Goal: Navigation & Orientation: Find specific page/section

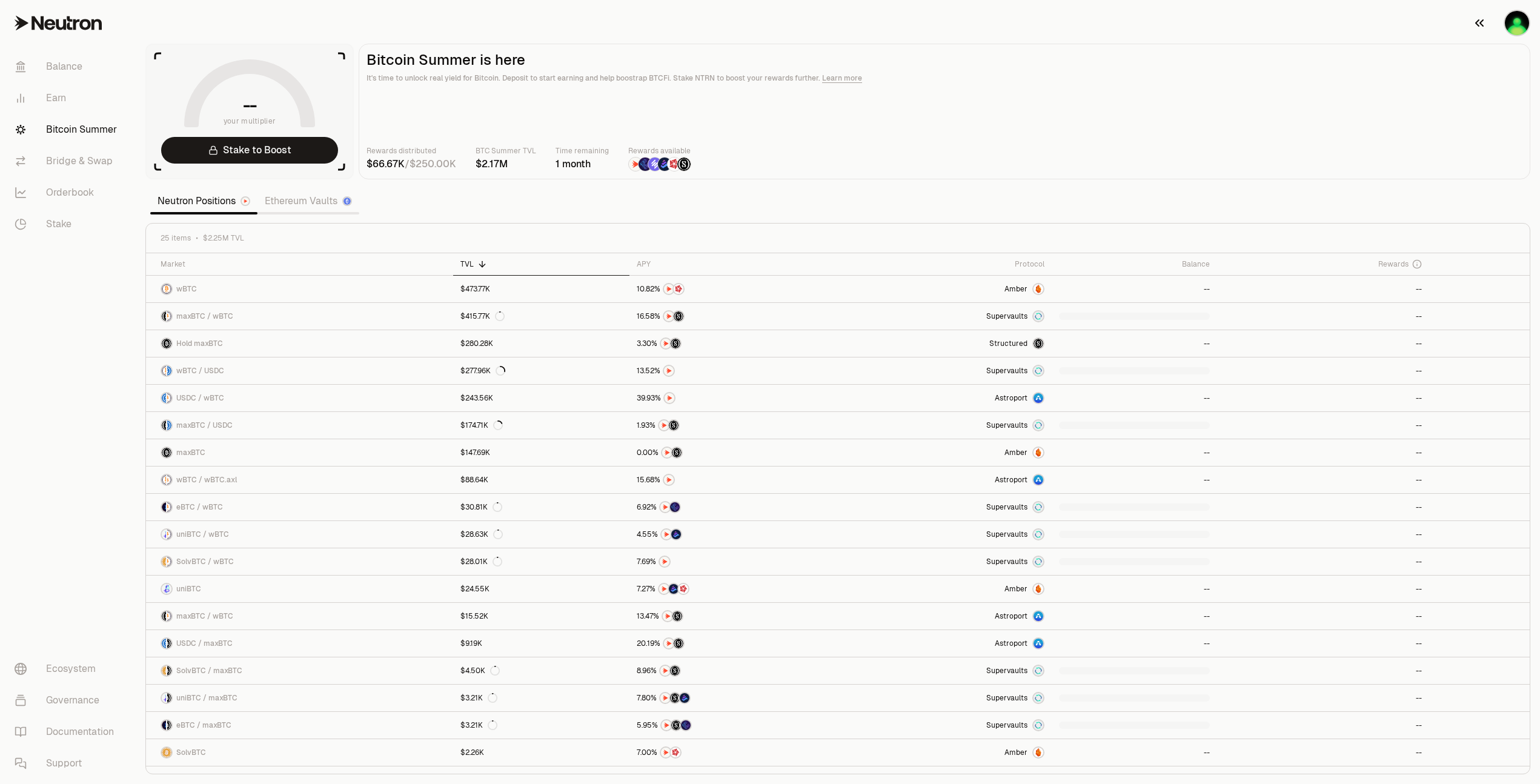
click at [1509, 18] on img "button" at bounding box center [1517, 23] width 24 height 24
click at [1518, 26] on img "button" at bounding box center [1517, 23] width 24 height 24
click at [59, 102] on link "Earn" at bounding box center [68, 98] width 126 height 31
click at [51, 52] on link "Balance" at bounding box center [68, 66] width 126 height 31
click at [54, 63] on link "Balance" at bounding box center [68, 66] width 126 height 31
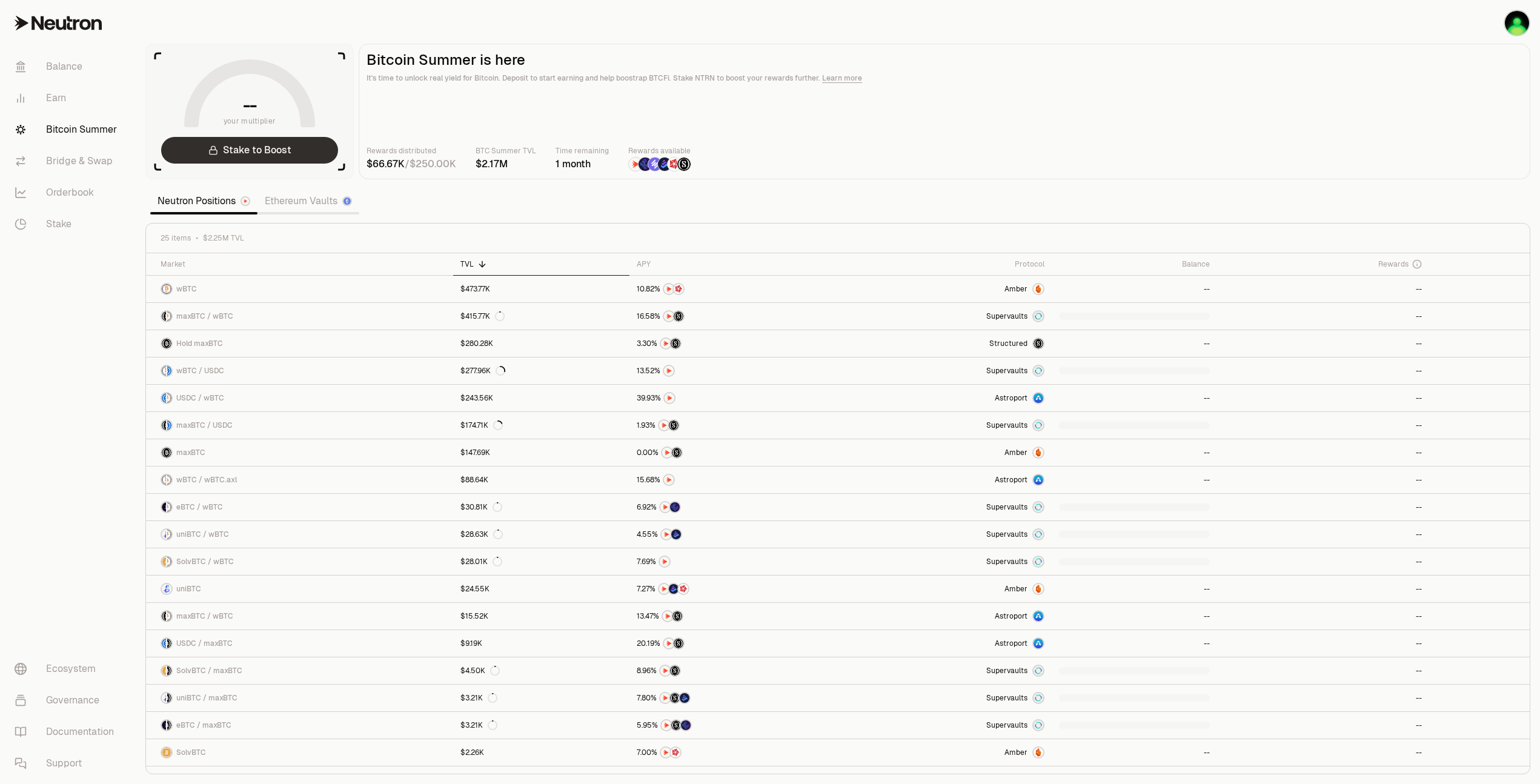
click at [54, 64] on link "Balance" at bounding box center [68, 66] width 126 height 31
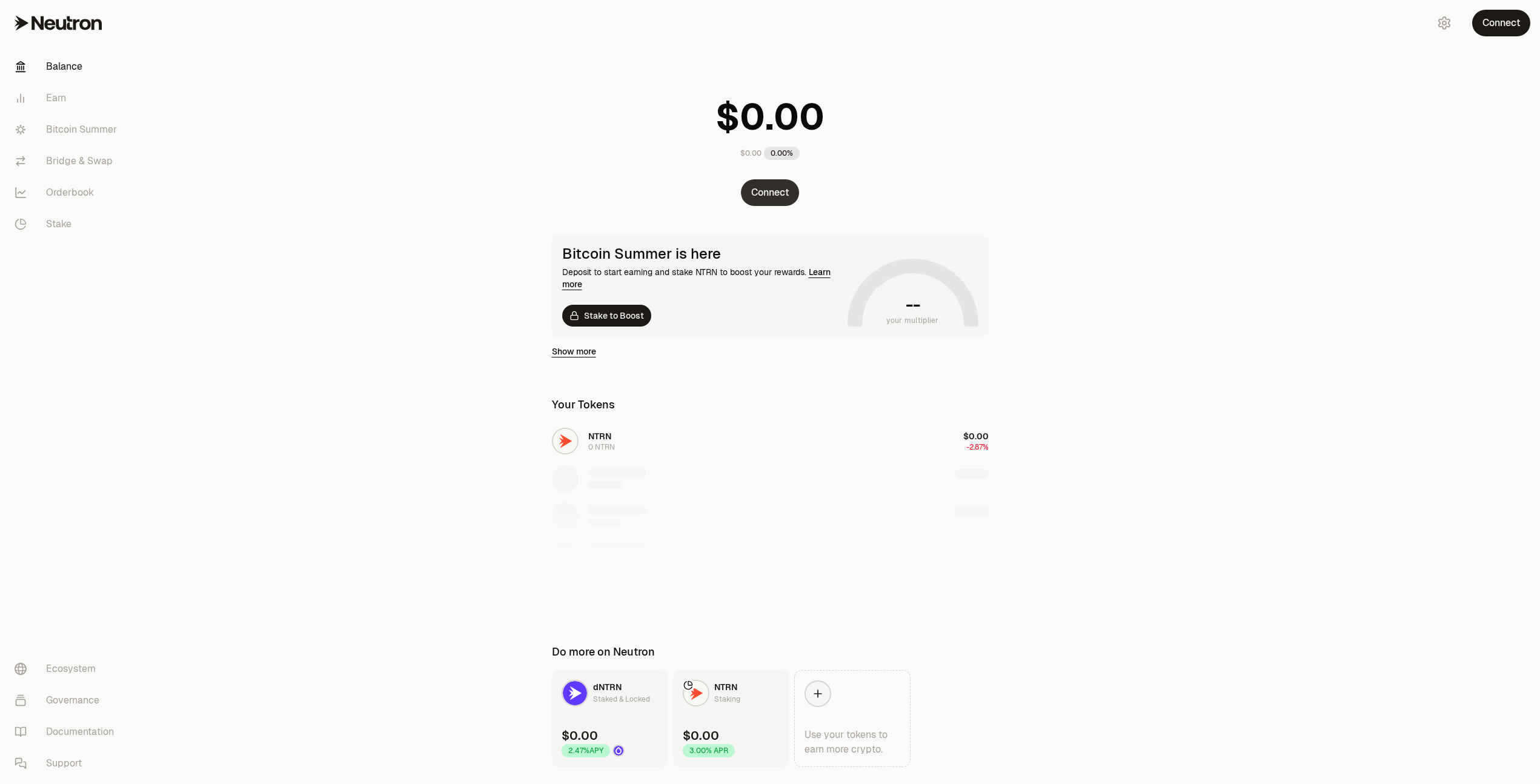
click at [772, 204] on button "Connect" at bounding box center [770, 192] width 59 height 26
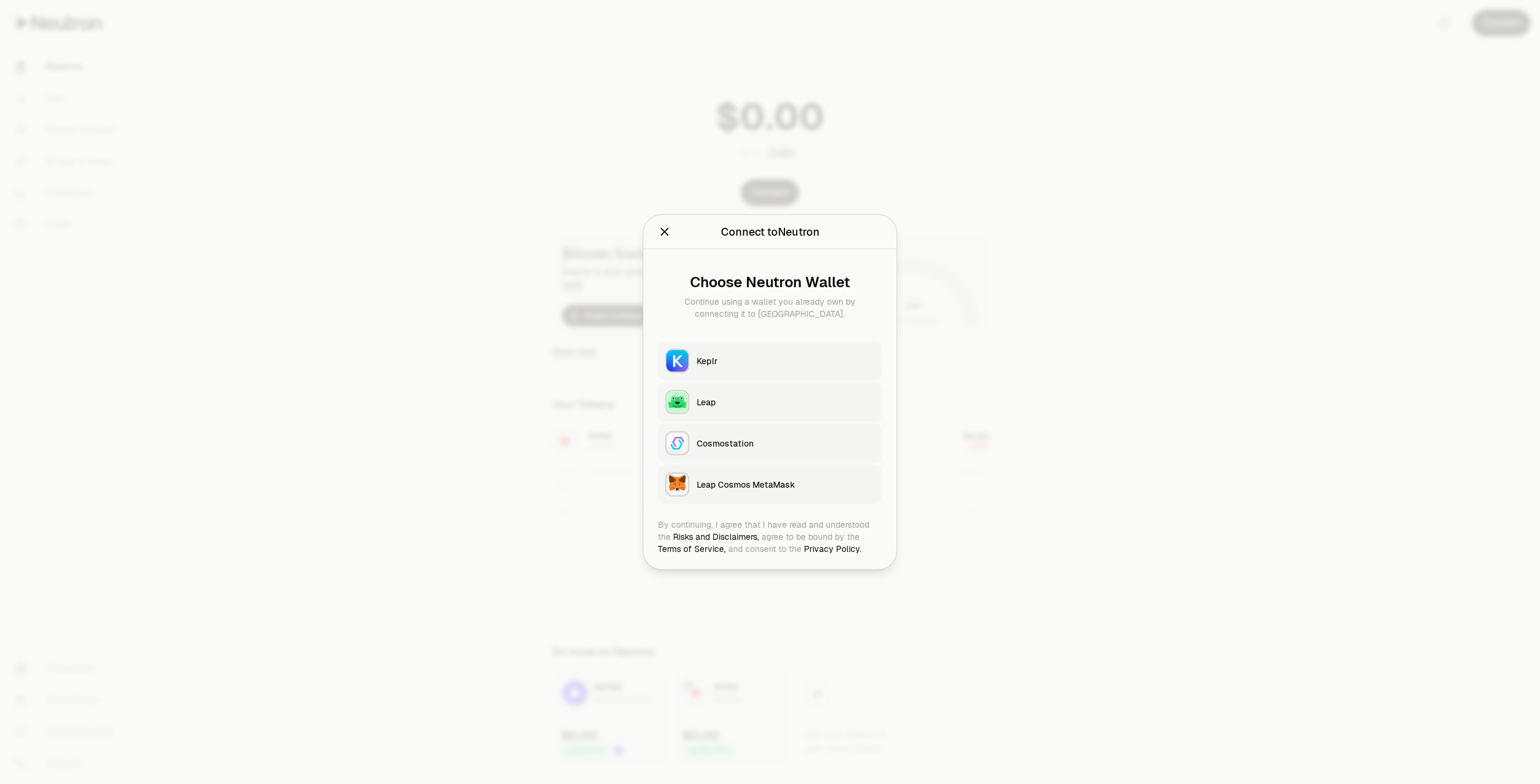
click at [706, 411] on button "Leap" at bounding box center [770, 402] width 224 height 38
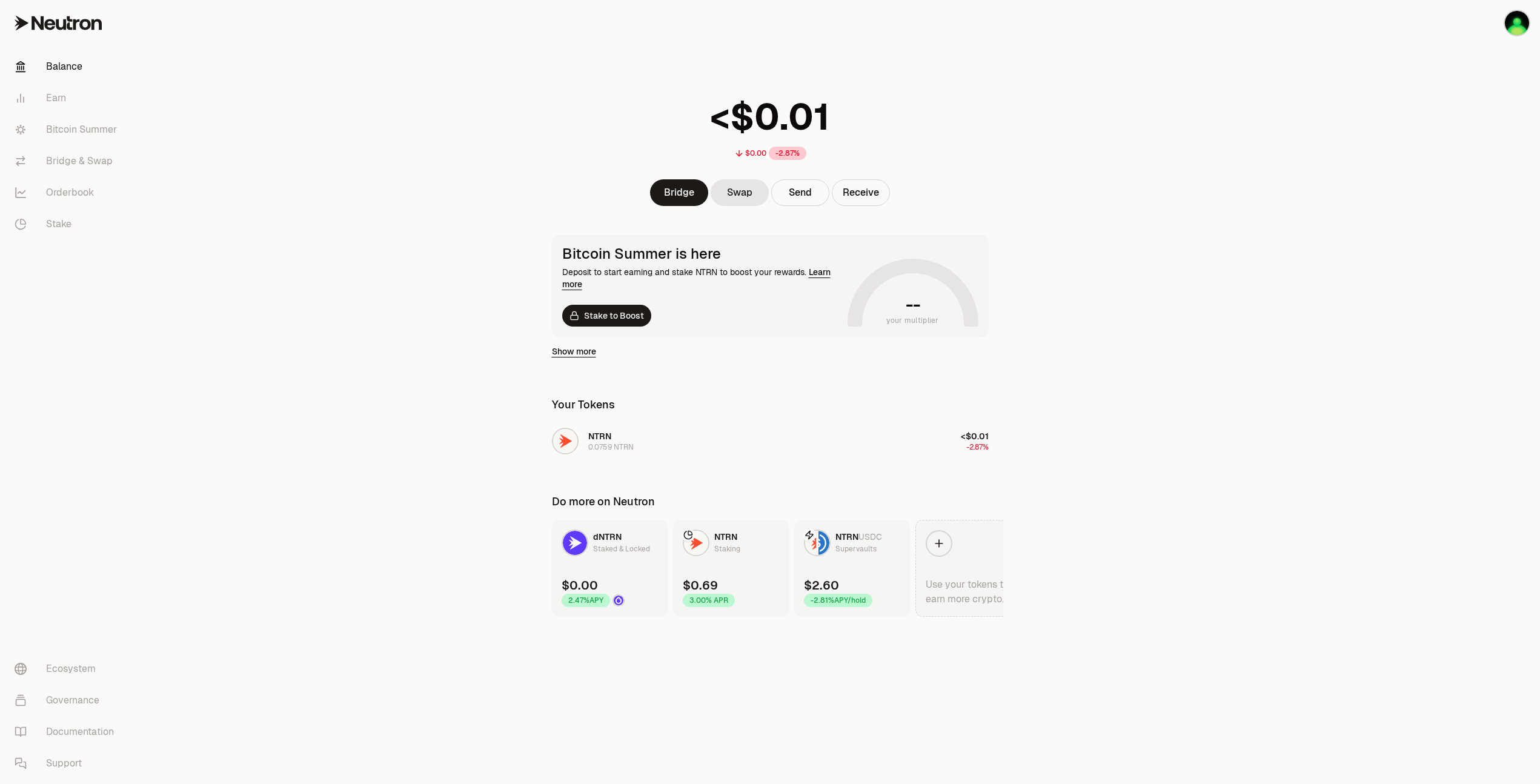
click at [933, 539] on icon at bounding box center [939, 544] width 12 height 12
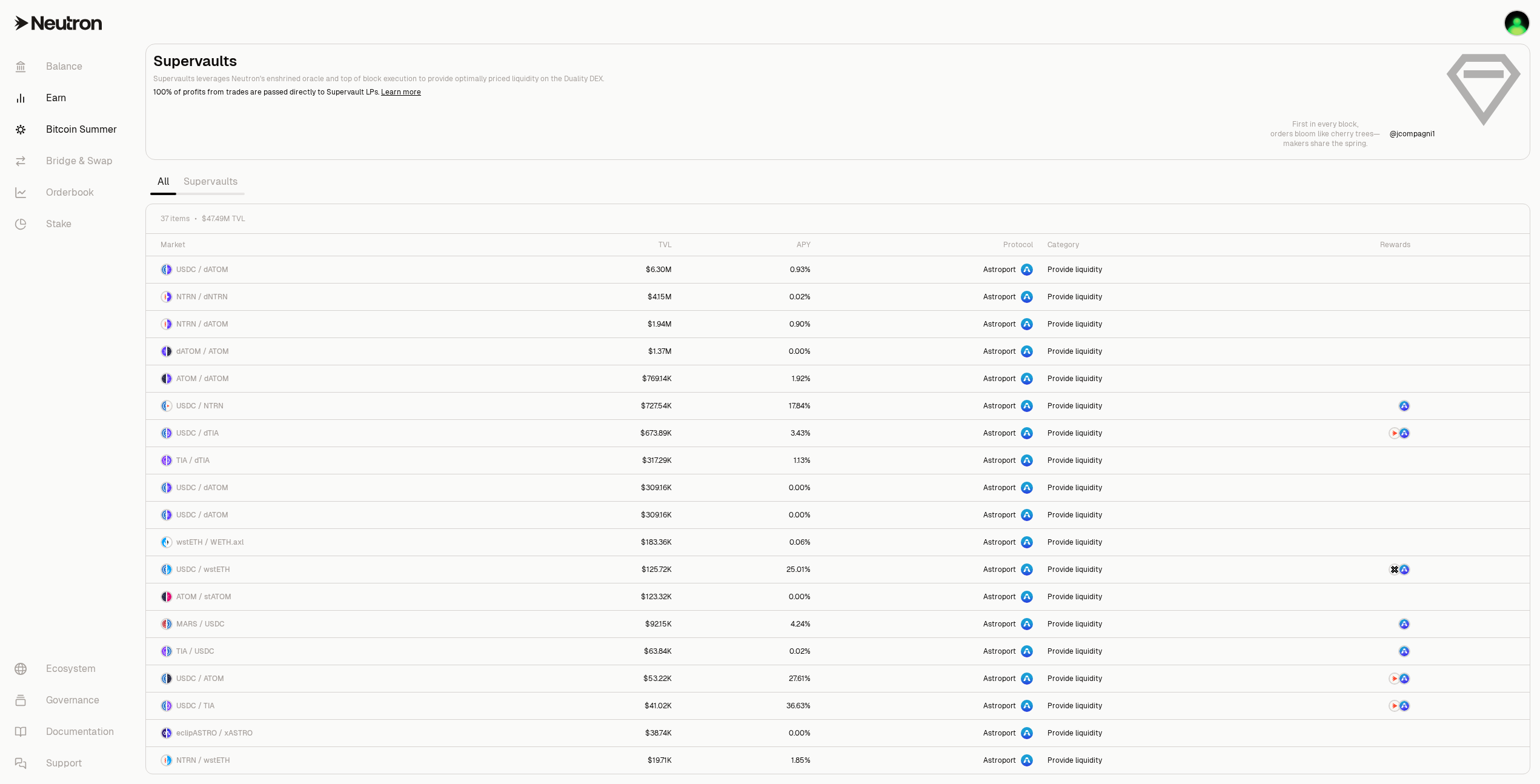
click at [61, 138] on link "Bitcoin Summer" at bounding box center [68, 129] width 126 height 31
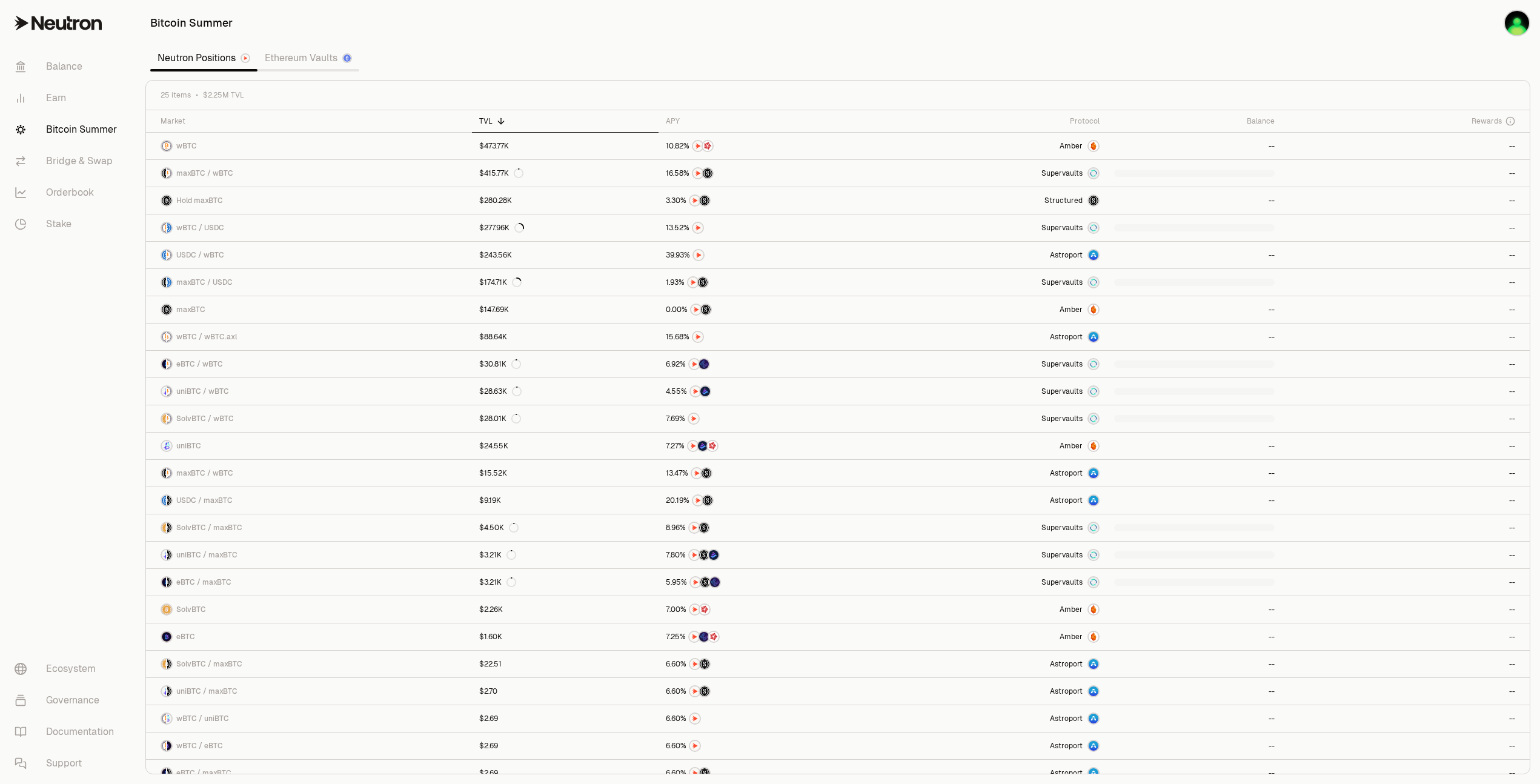
click at [61, 136] on link "Bitcoin Summer" at bounding box center [68, 129] width 126 height 31
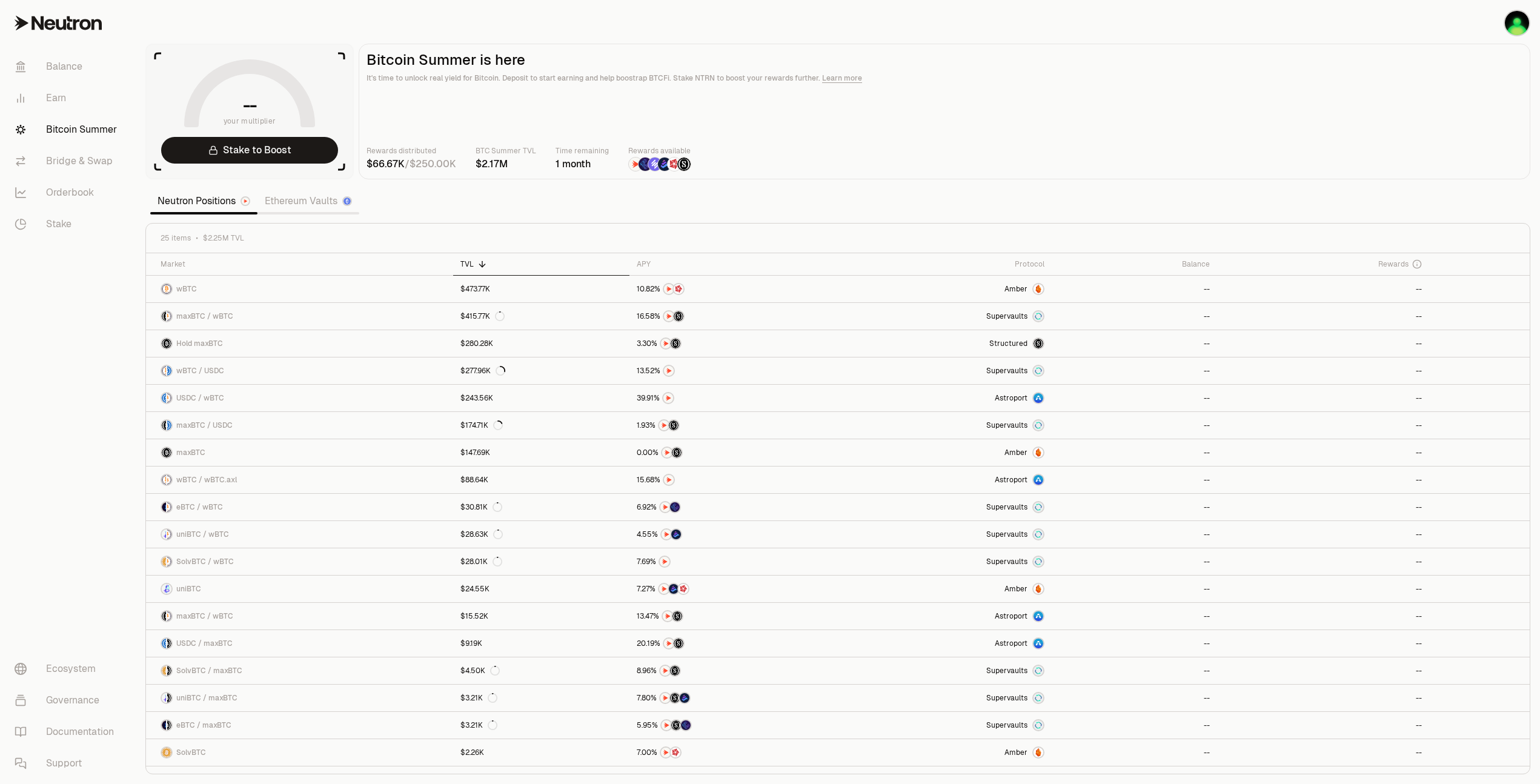
click at [287, 194] on link "Ethereum Vaults" at bounding box center [308, 201] width 101 height 24
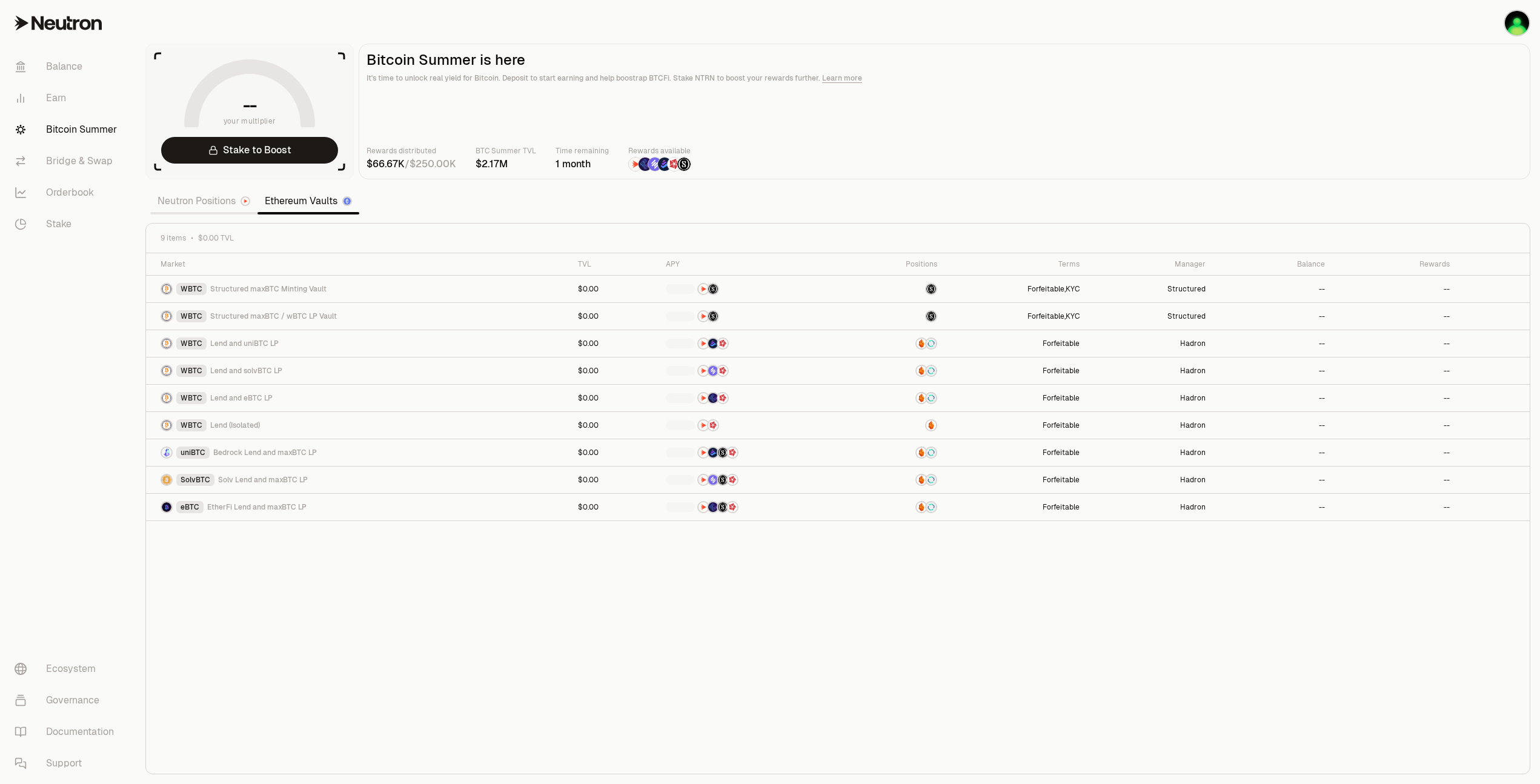
click at [289, 205] on section "-- your multiplier Stake to Boost Bitcoin Summer is here It's time to unlock re…" at bounding box center [838, 392] width 1404 height 784
click at [75, 156] on link "Bridge & Swap" at bounding box center [68, 161] width 126 height 31
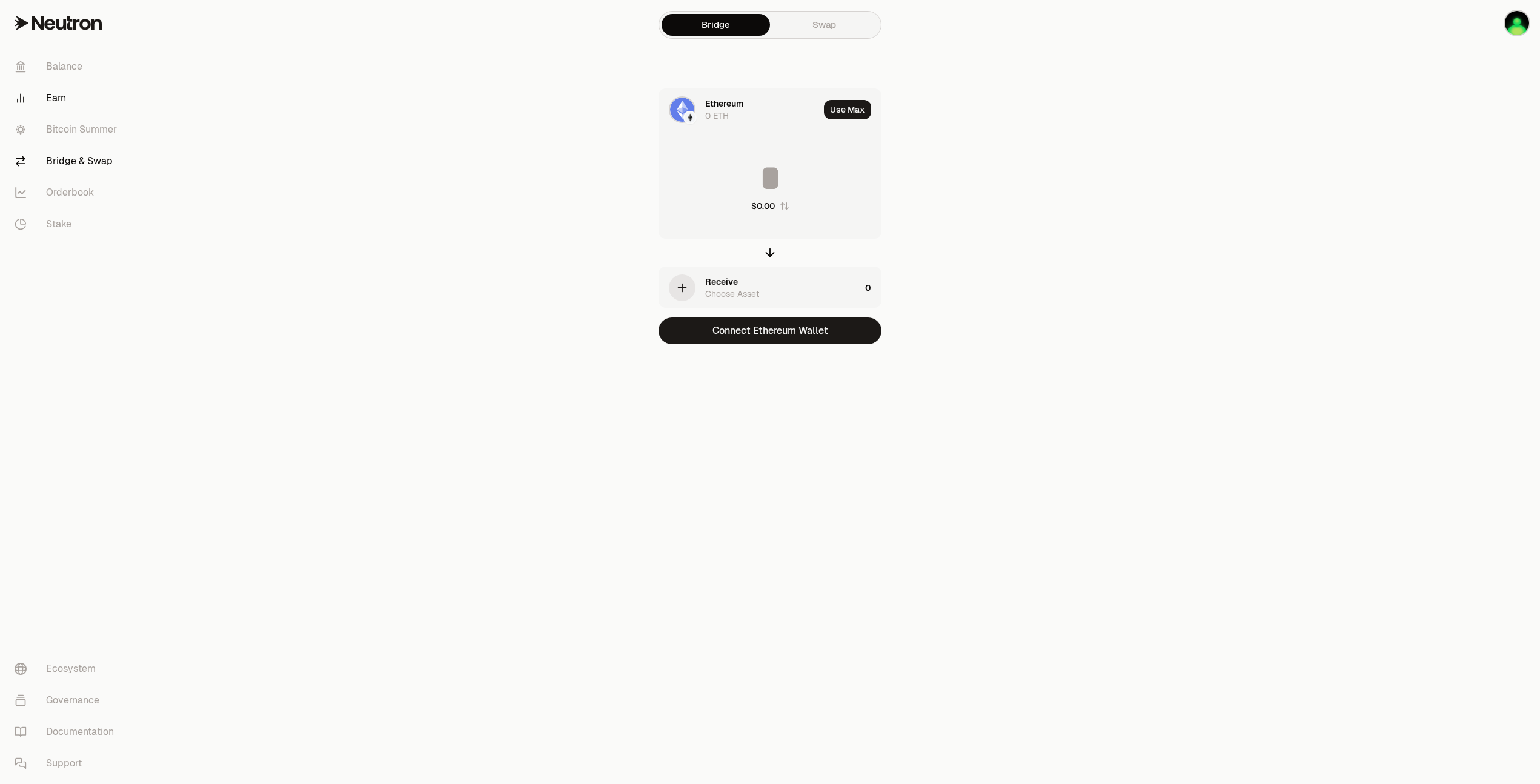
click at [58, 95] on link "Earn" at bounding box center [68, 98] width 126 height 31
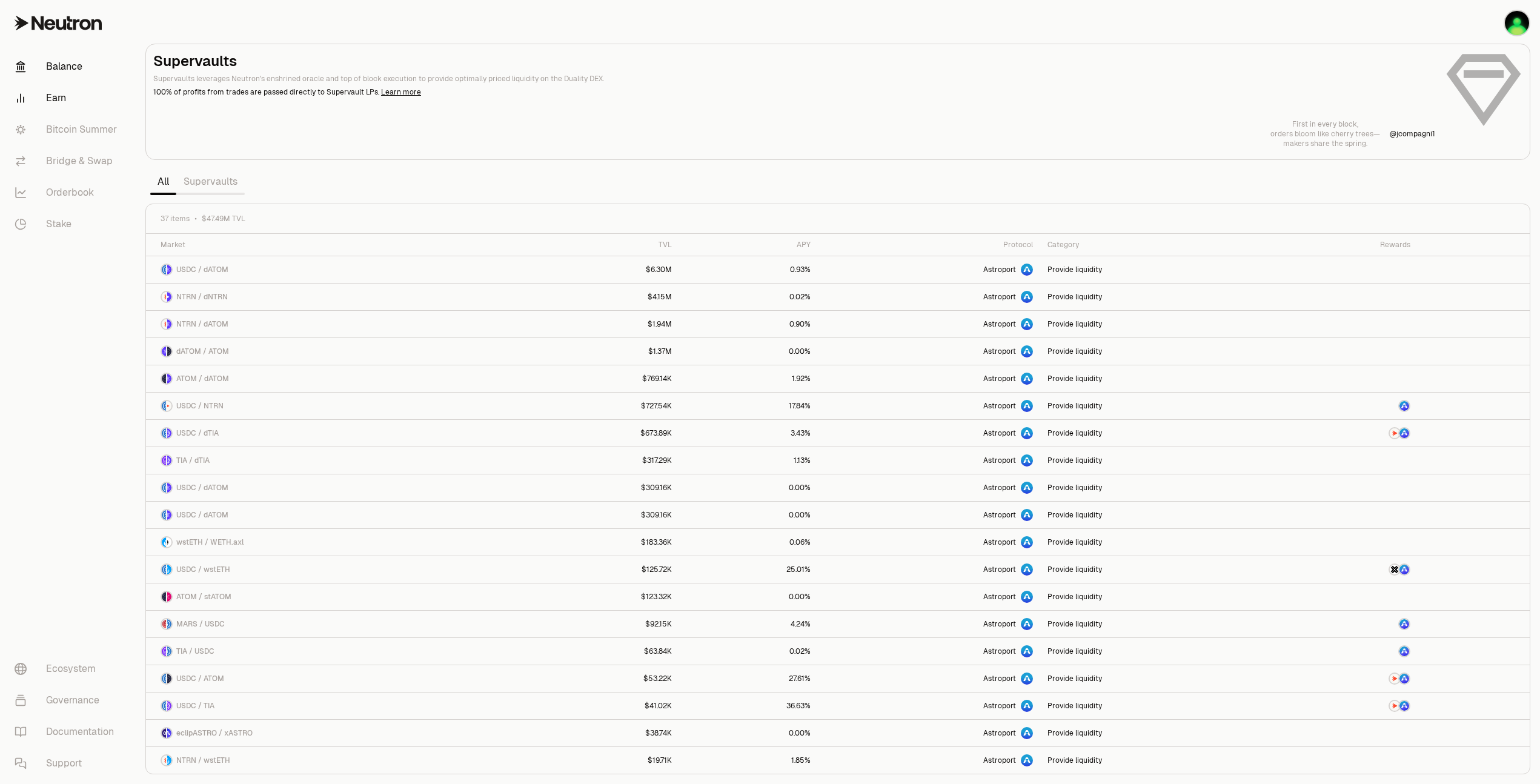
click at [87, 67] on link "Balance" at bounding box center [68, 66] width 126 height 31
